Goal: Check status

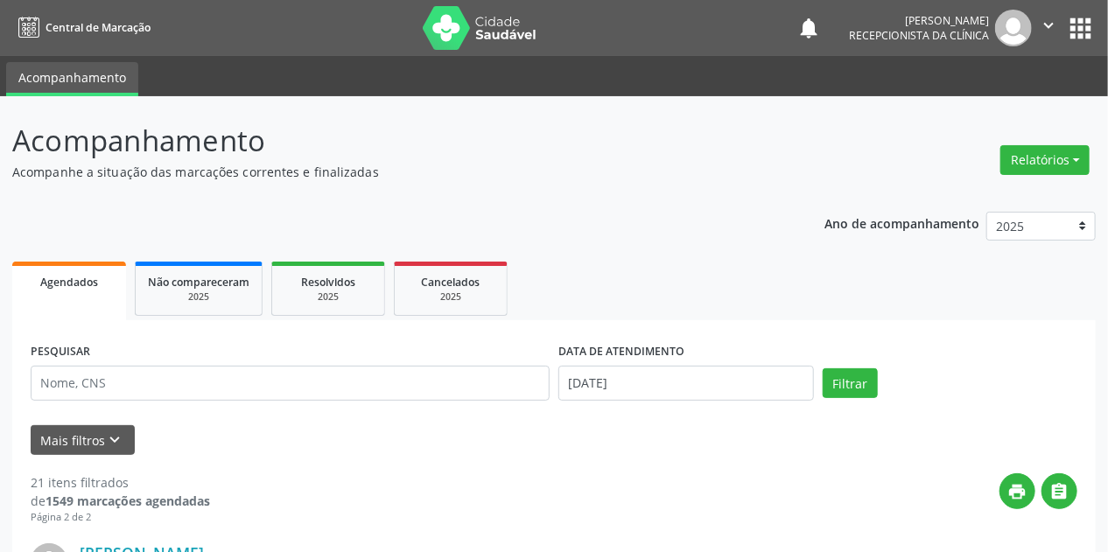
click at [423, 32] on img at bounding box center [480, 28] width 114 height 44
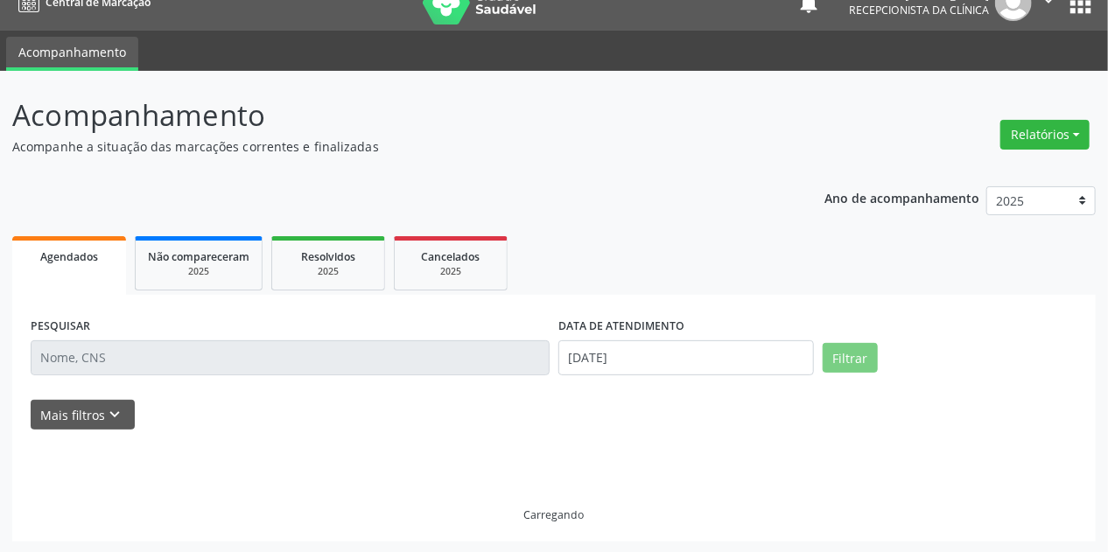
scroll to position [25, 0]
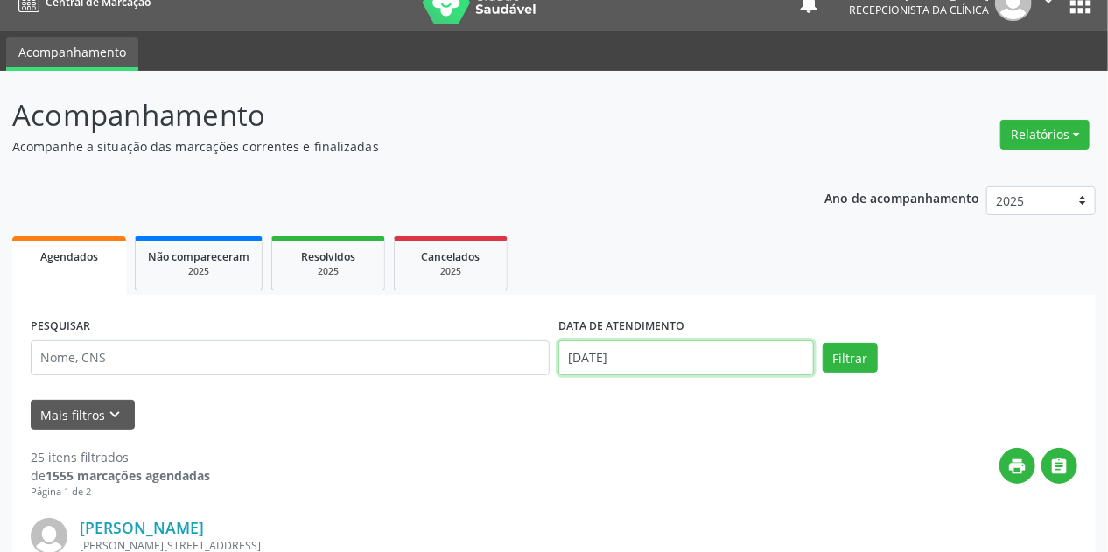
click at [642, 359] on input "27/08/2025" at bounding box center [685, 357] width 255 height 35
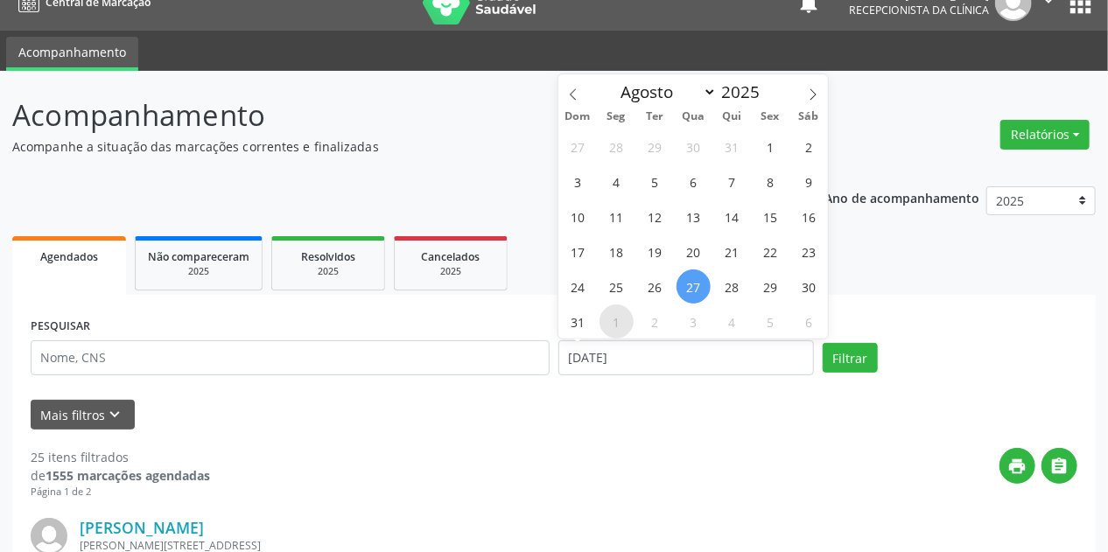
click at [611, 323] on span "1" at bounding box center [616, 321] width 34 height 34
type input "[DATE]"
click at [611, 323] on span "1" at bounding box center [616, 321] width 34 height 34
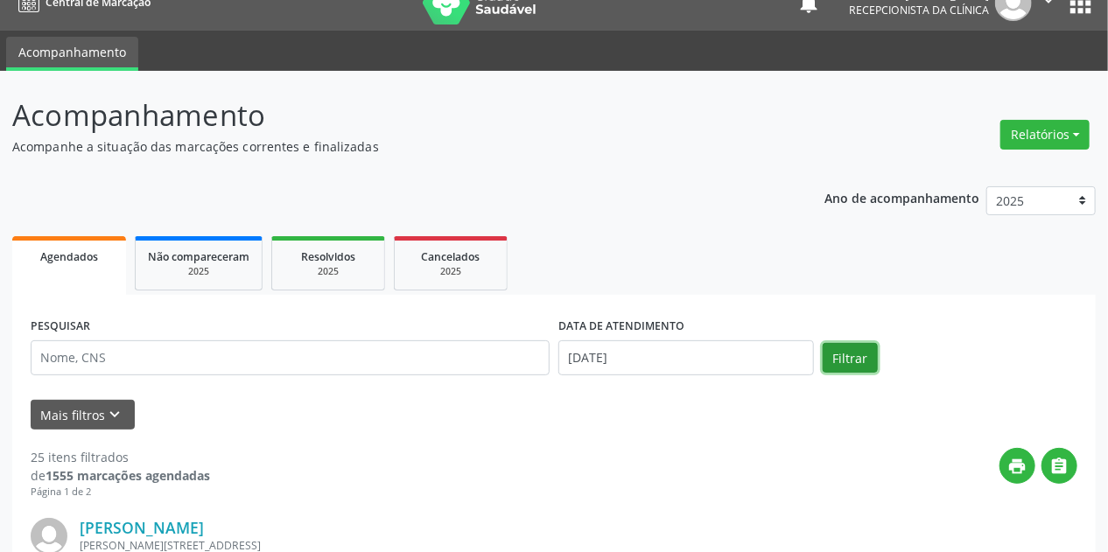
click at [843, 360] on button "Filtrar" at bounding box center [849, 358] width 55 height 30
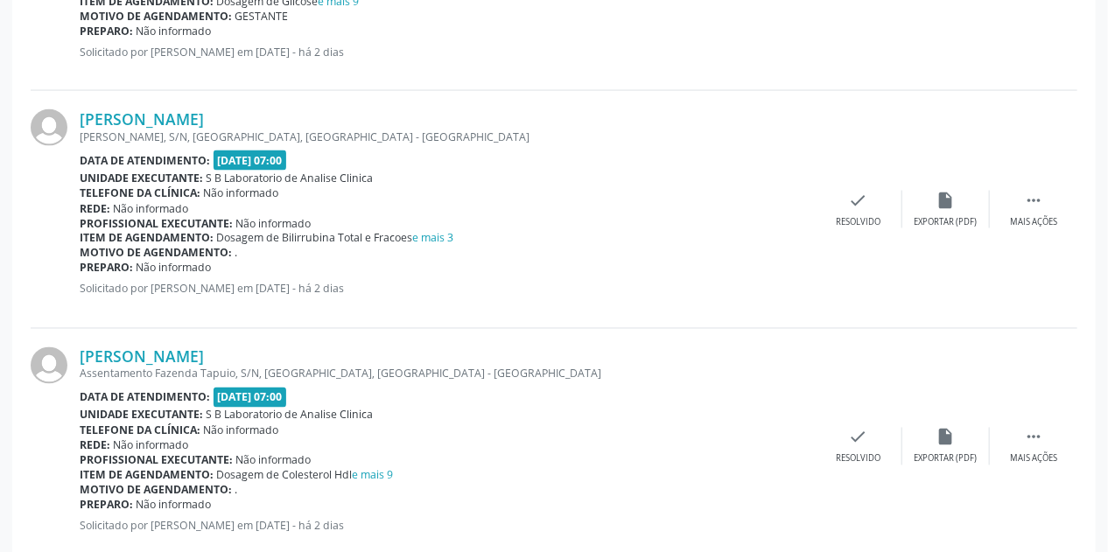
scroll to position [1215, 0]
